Goal: Information Seeking & Learning: Learn about a topic

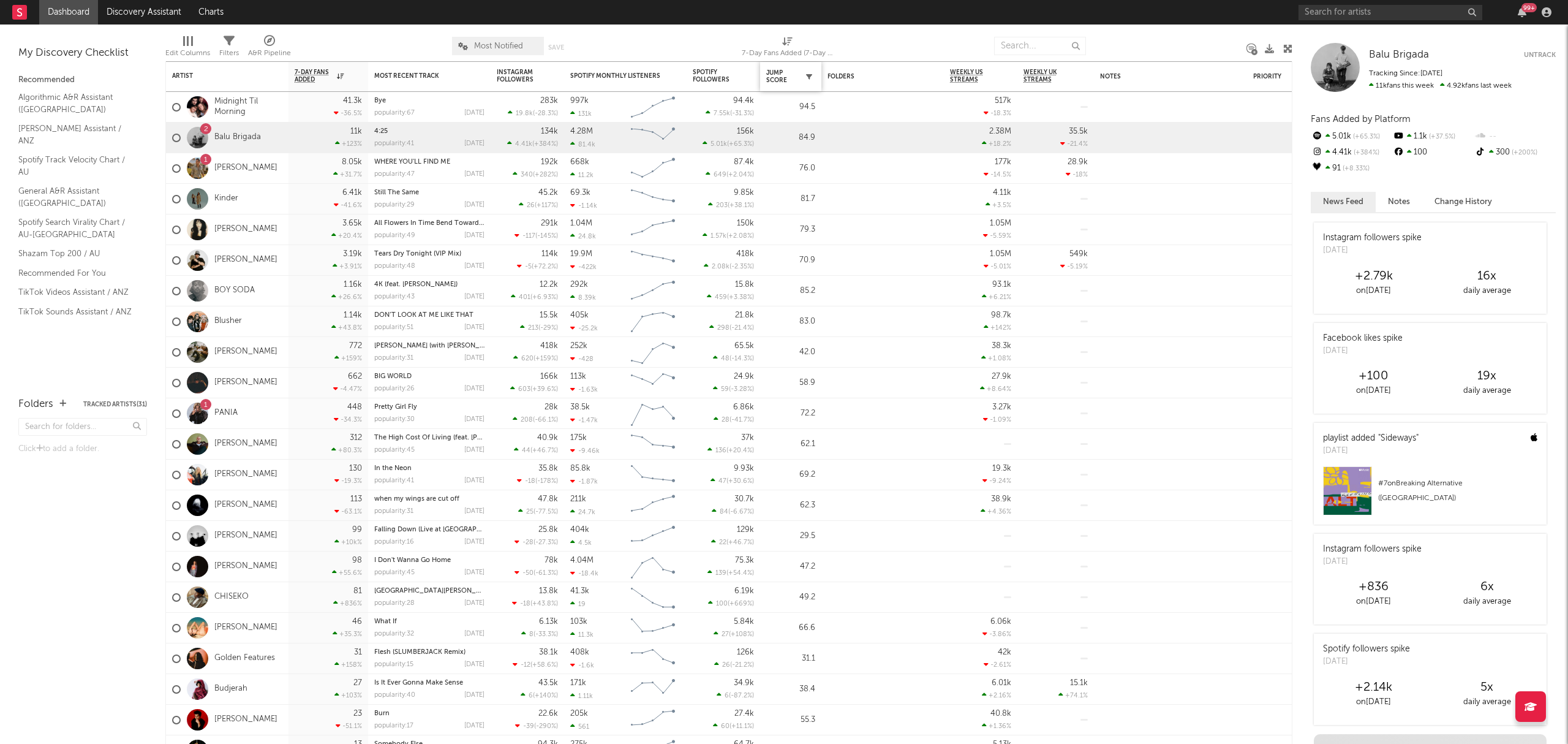
click at [809, 76] on icon "button" at bounding box center [809, 77] width 6 height 6
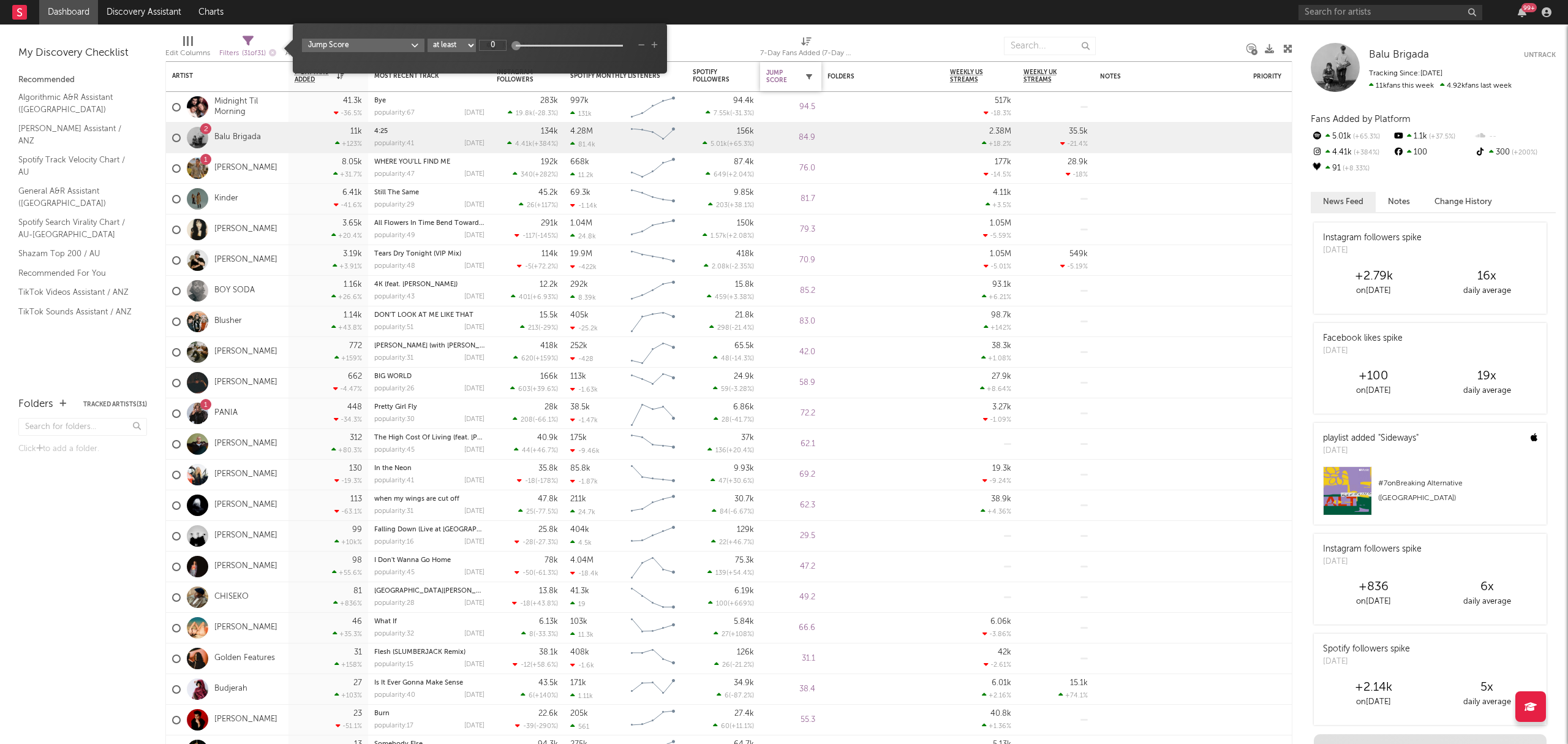
click at [807, 74] on icon "button" at bounding box center [809, 77] width 6 height 6
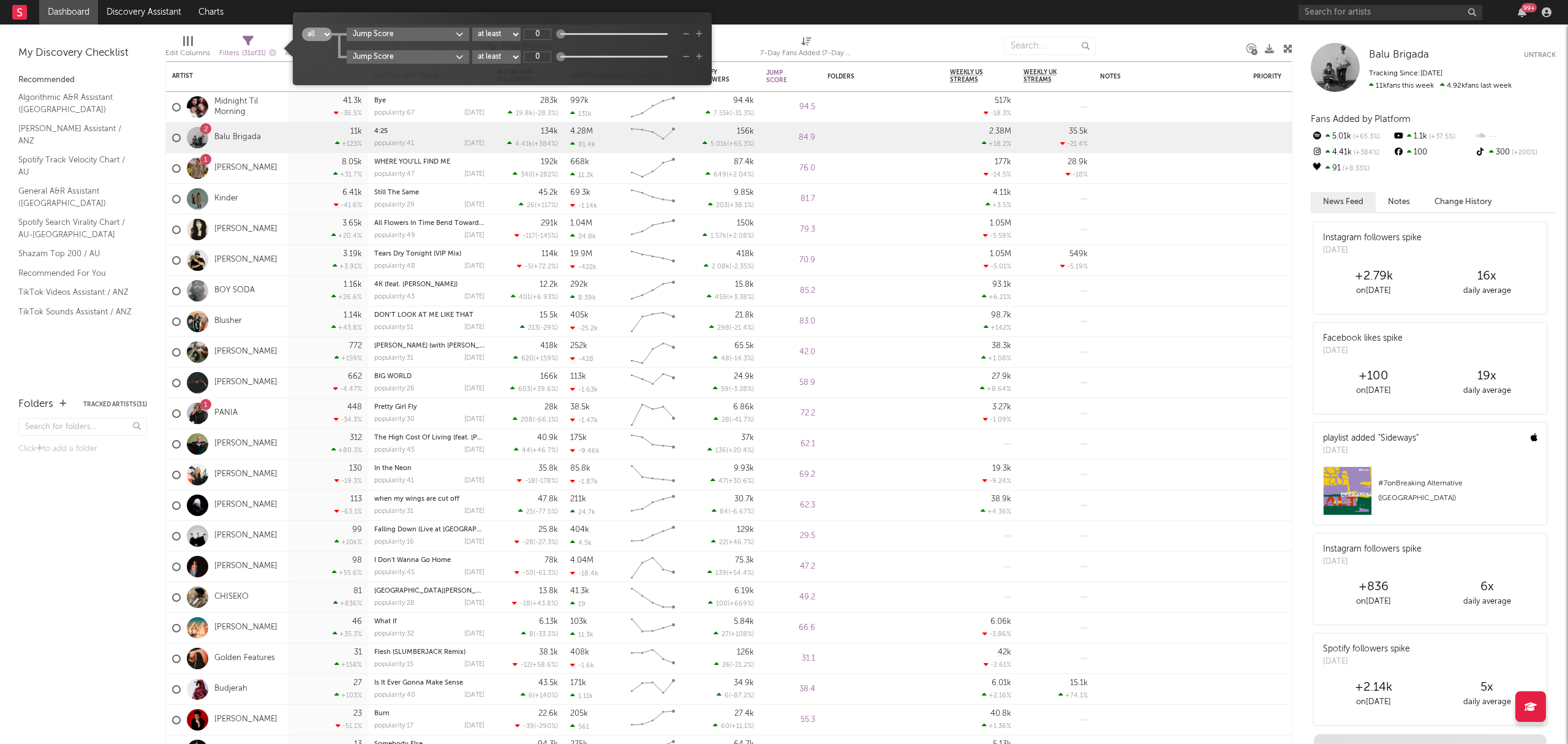
click at [931, 37] on div at bounding box center [928, 45] width 134 height 30
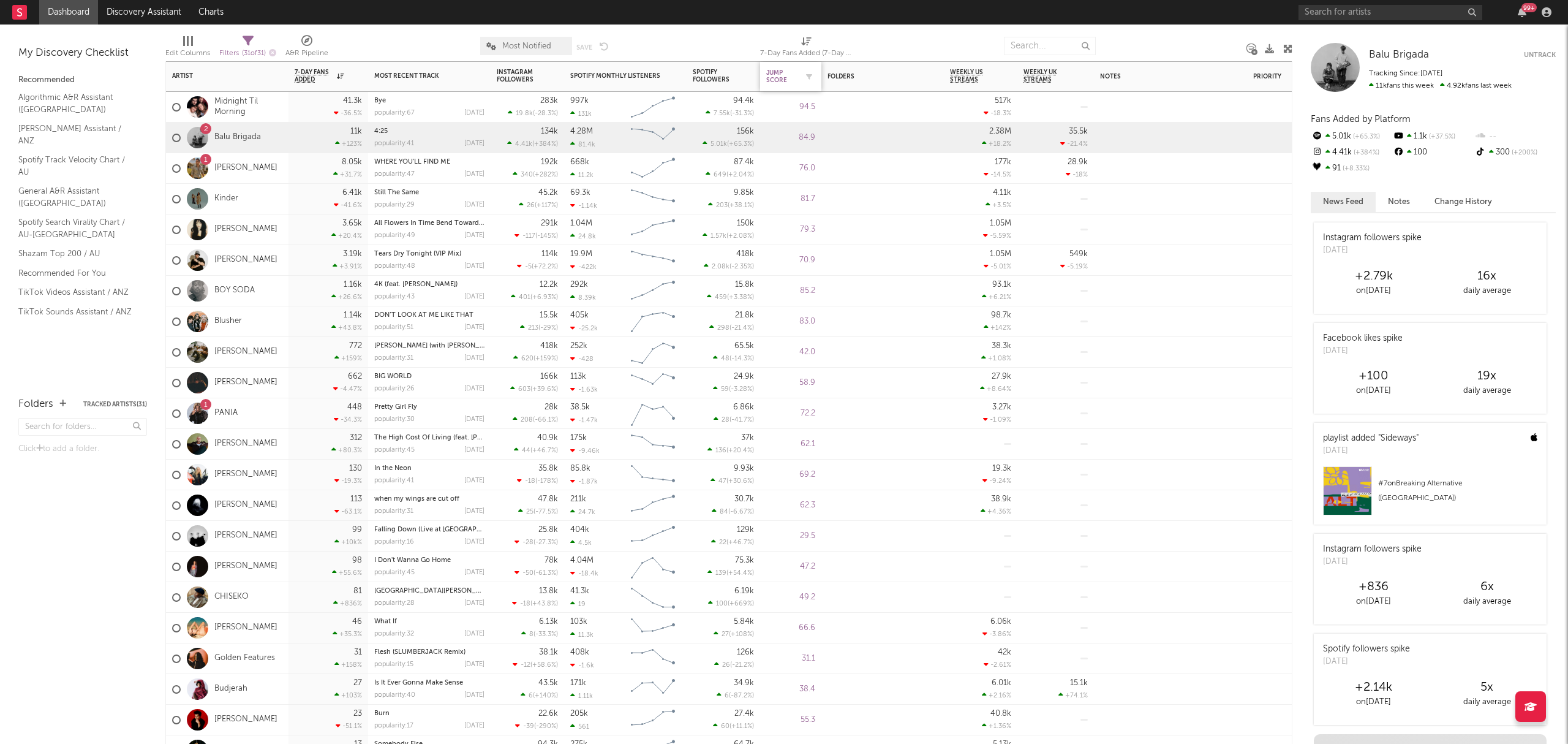
click at [780, 76] on div "Jump Score" at bounding box center [781, 76] width 30 height 15
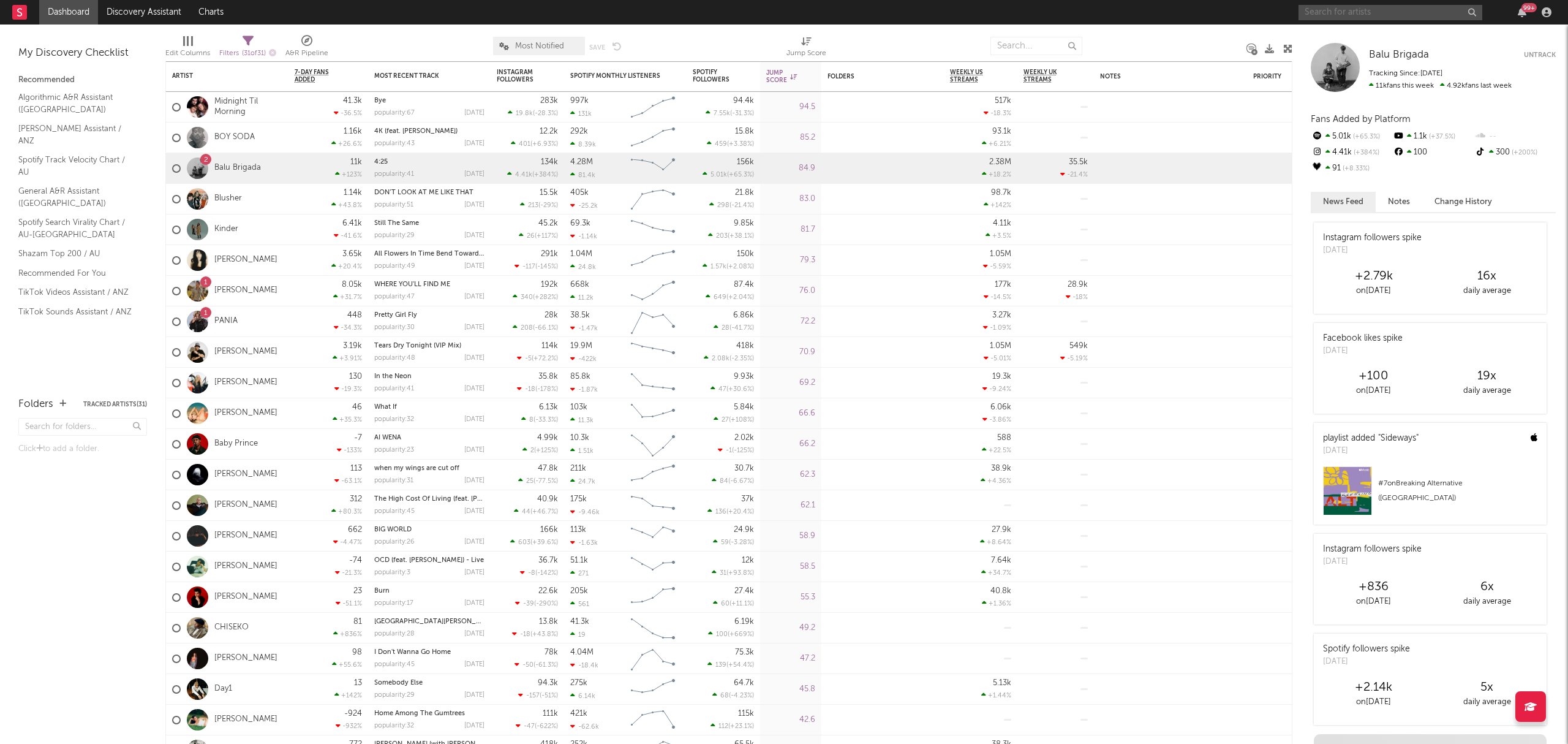
click at [1321, 15] on input "text" at bounding box center [1390, 12] width 184 height 16
click at [1355, 17] on input "bella kay" at bounding box center [1390, 12] width 184 height 16
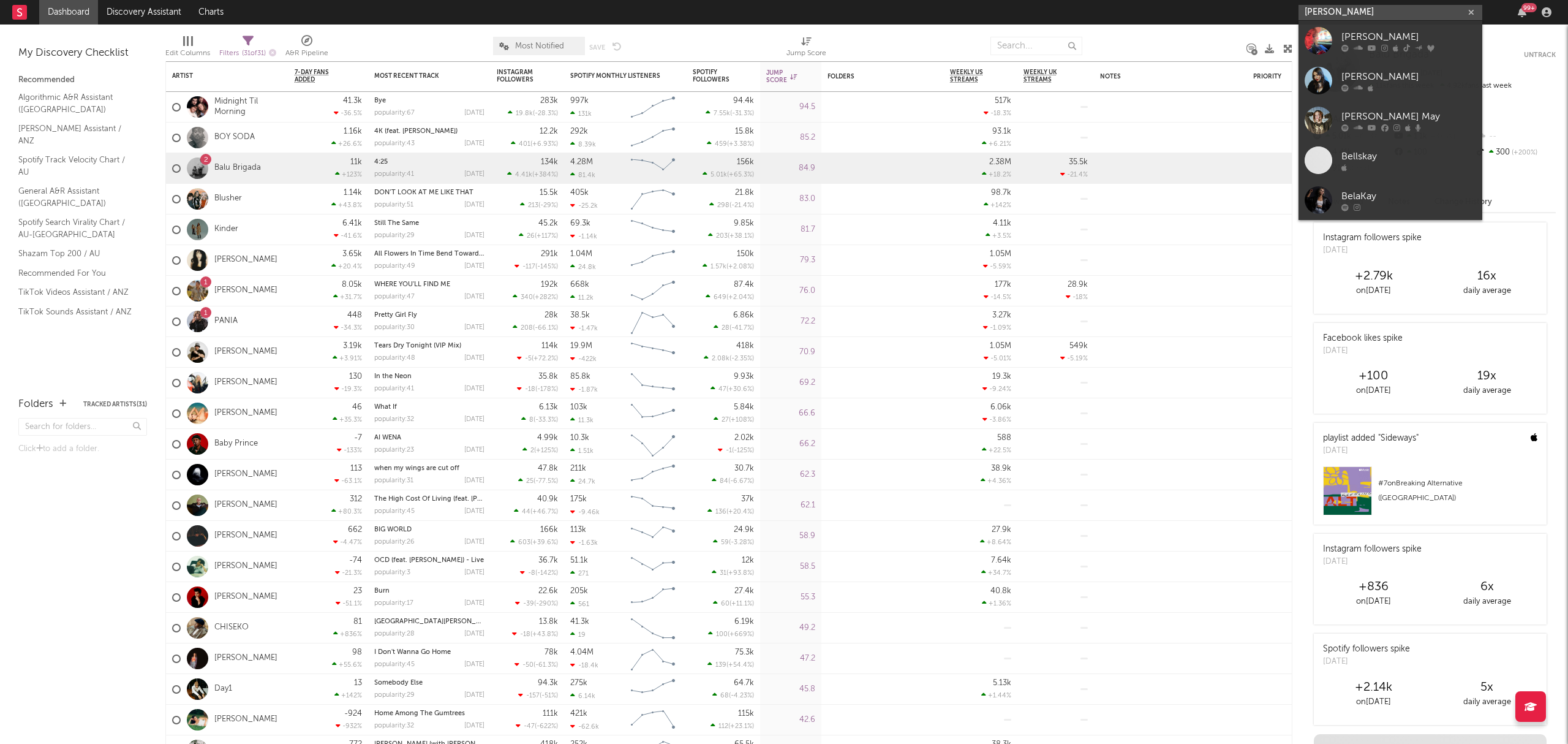
click at [1382, 16] on input "bella kay" at bounding box center [1390, 12] width 184 height 16
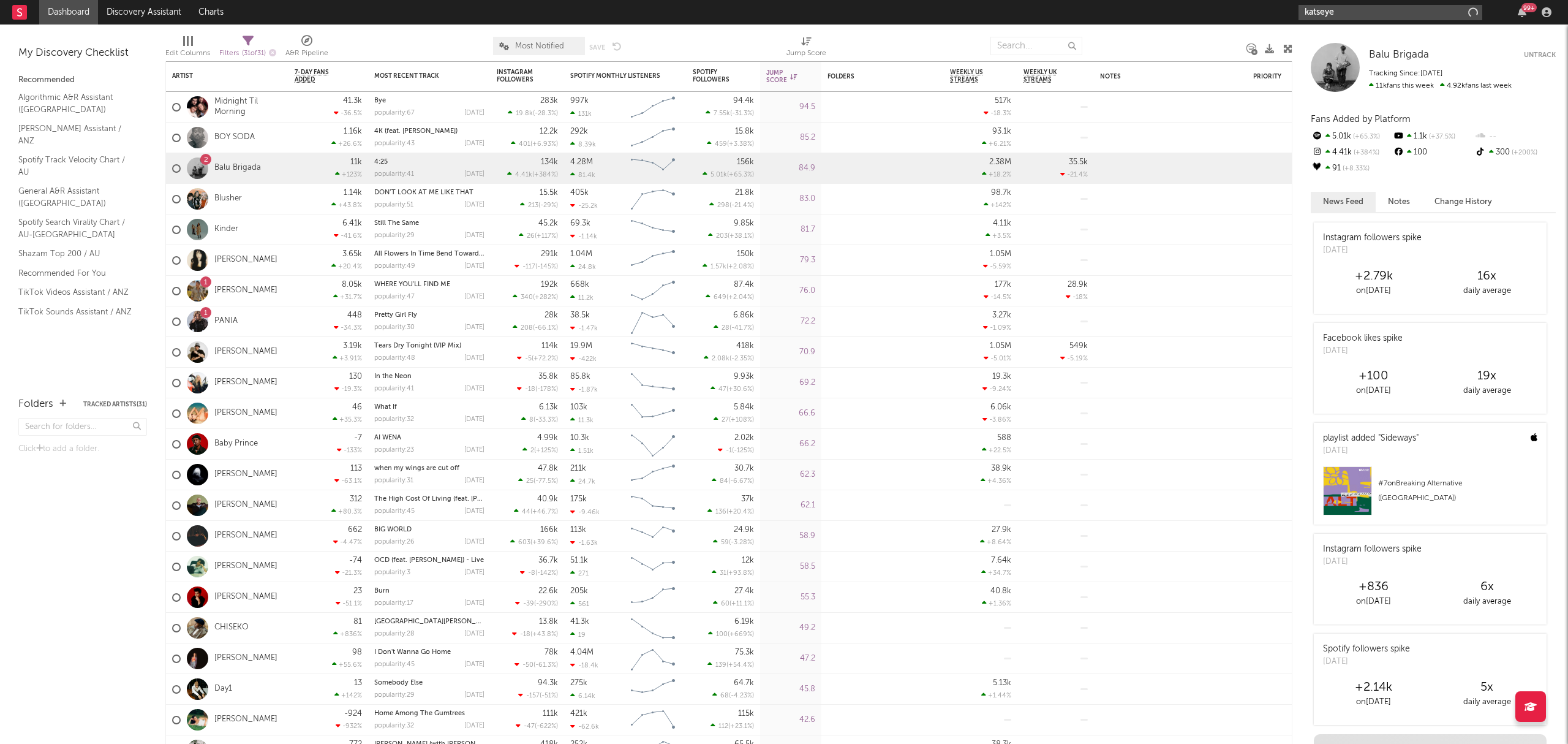
type input "katseye"
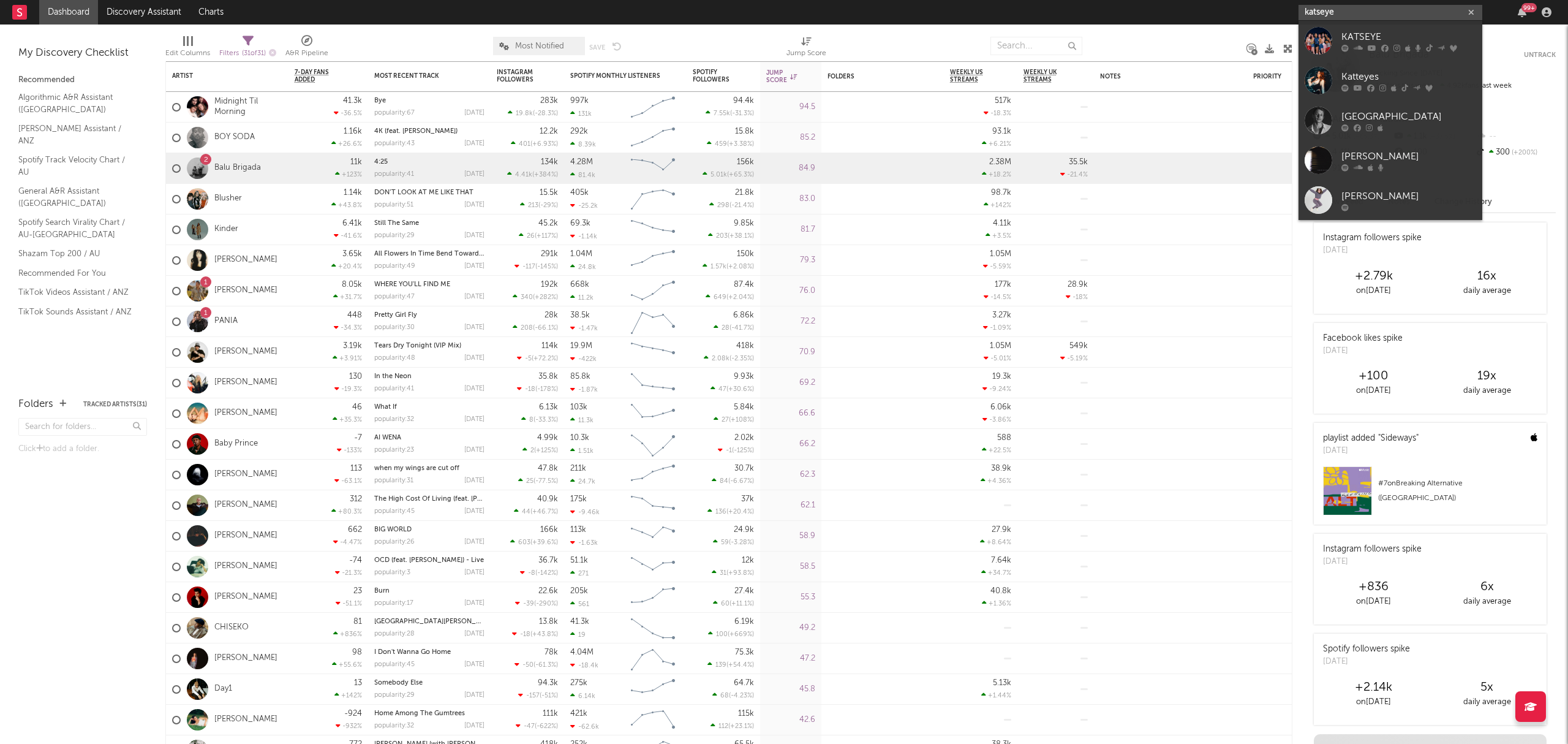
click at [1365, 13] on input "katseye" at bounding box center [1390, 12] width 184 height 16
click at [1372, 42] on div "KATSEYE" at bounding box center [1409, 37] width 135 height 15
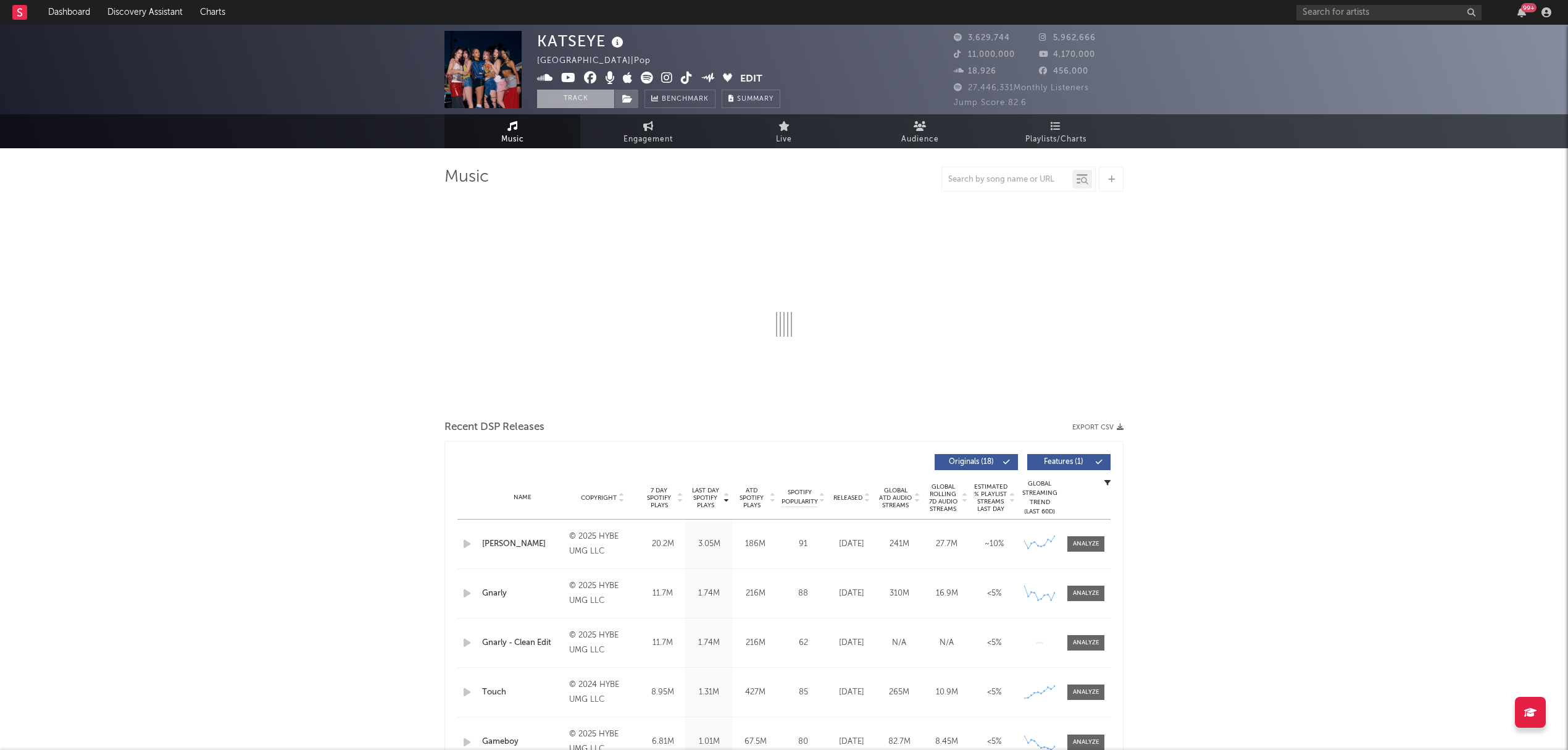
select select "6m"
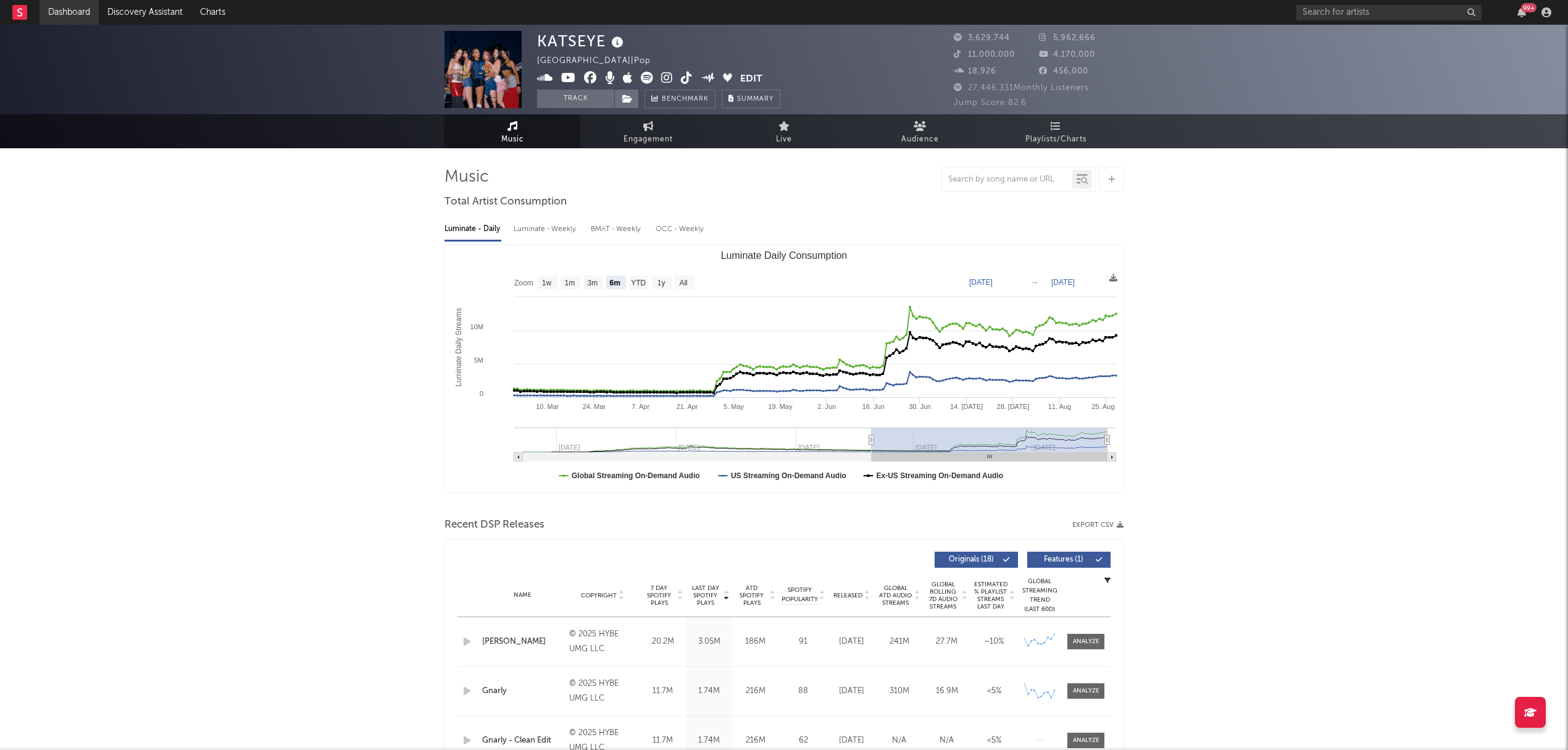
click at [67, 8] on link "Dashboard" at bounding box center [69, 13] width 59 height 25
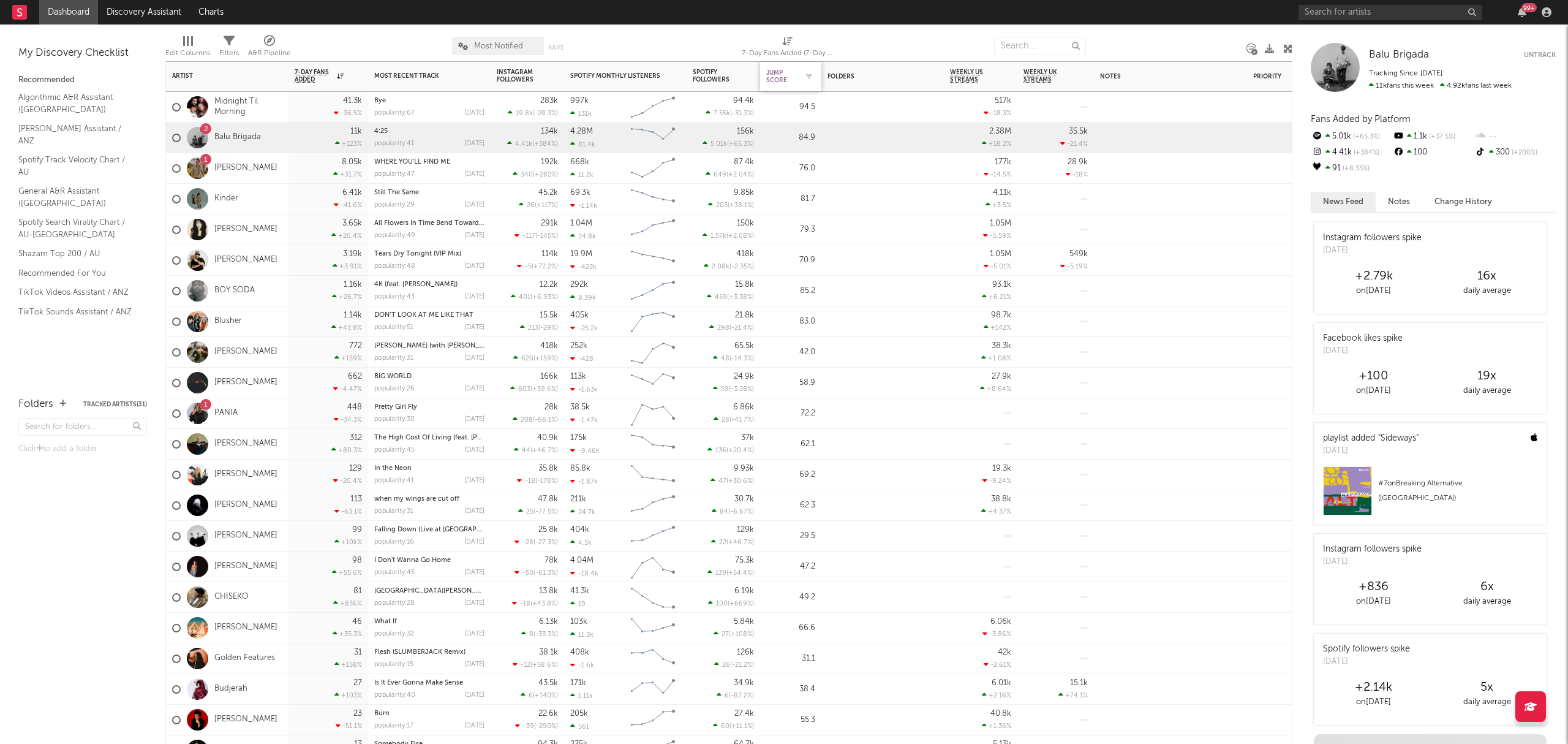
click at [789, 75] on div "Jump Score" at bounding box center [781, 76] width 30 height 15
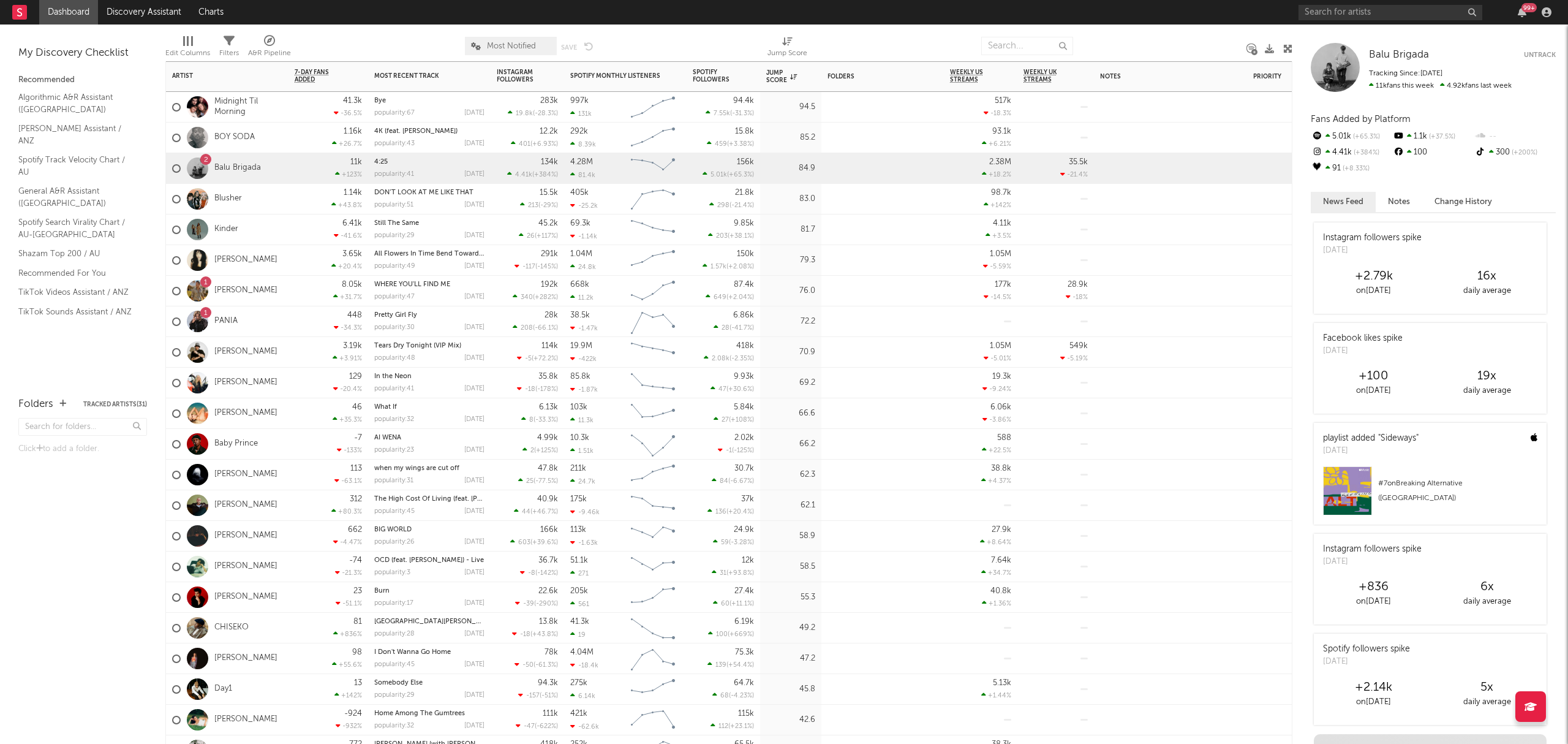
click at [269, 195] on div "Blusher" at bounding box center [227, 199] width 123 height 30
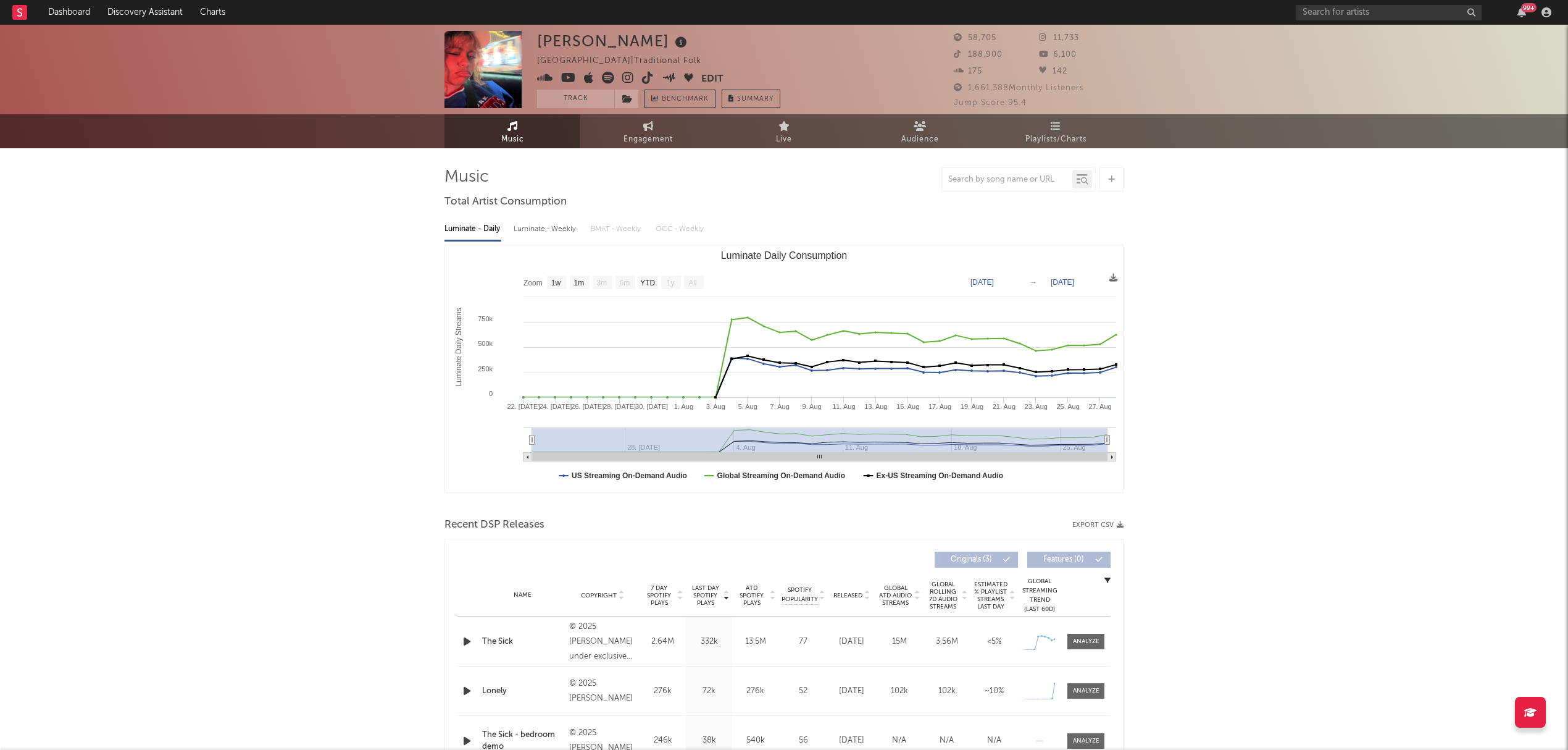
select select "1w"
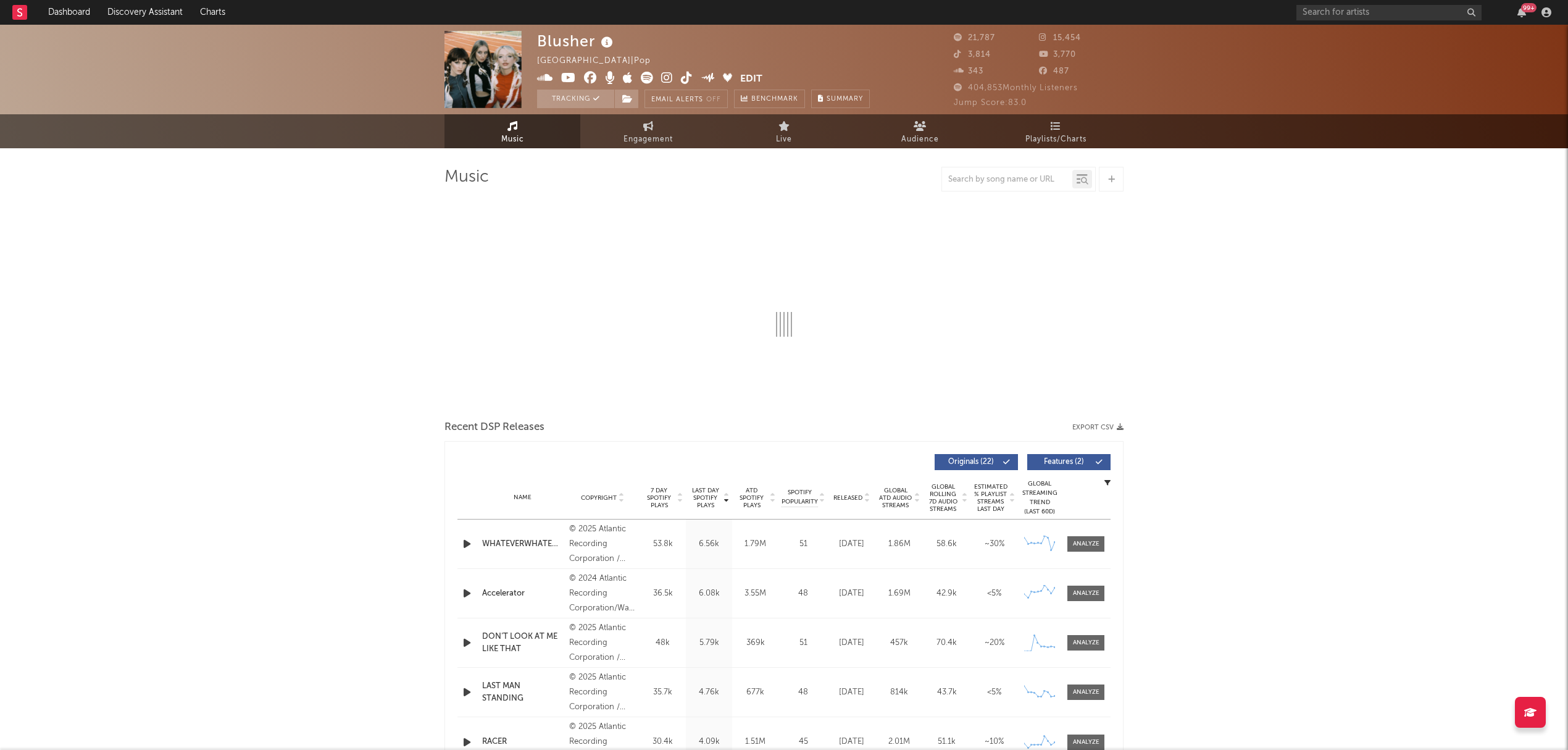
select select "6m"
